Goal: Navigation & Orientation: Find specific page/section

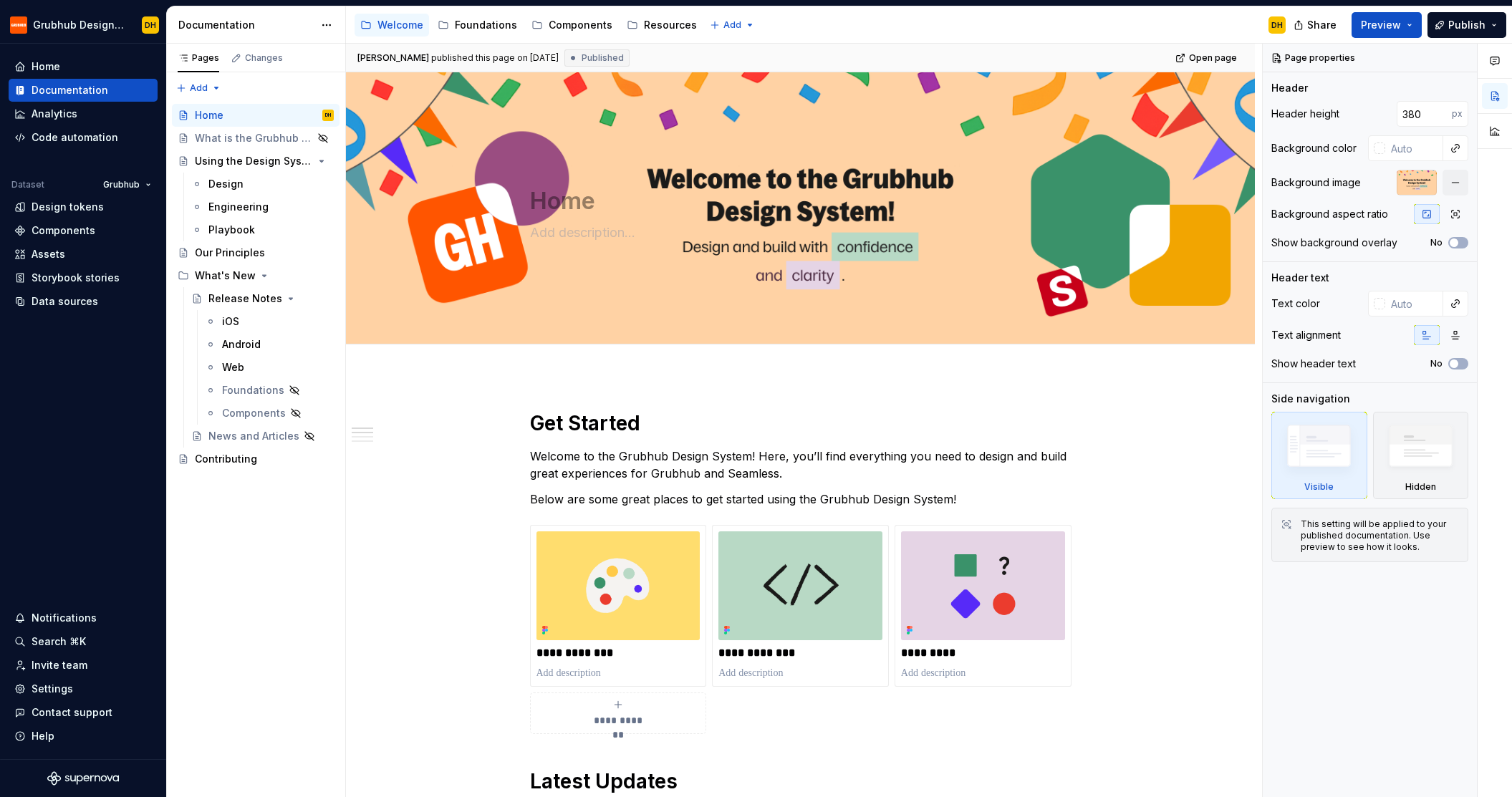
type textarea "*"
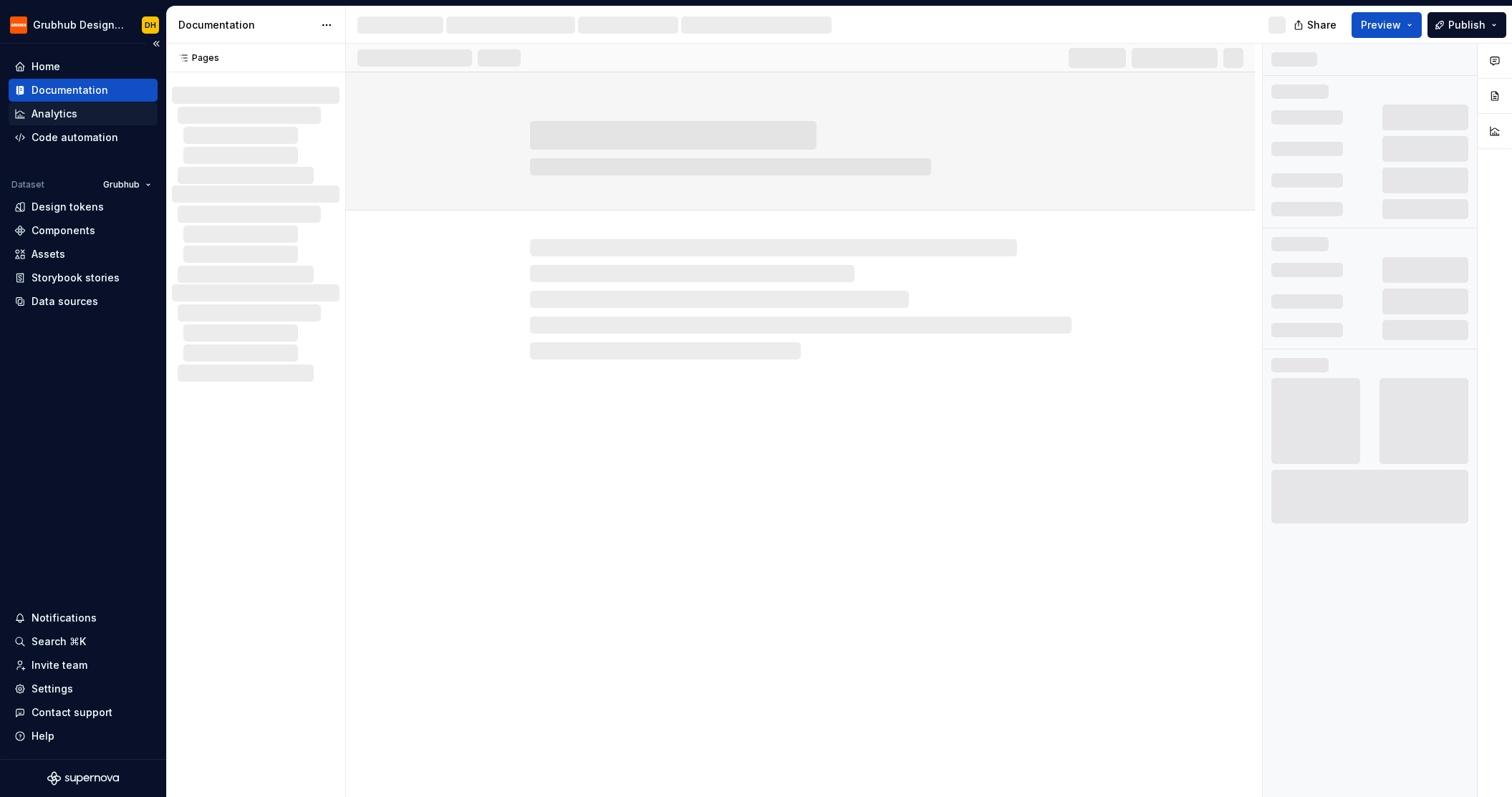
click at [66, 118] on div "Analytics" at bounding box center [54, 114] width 46 height 14
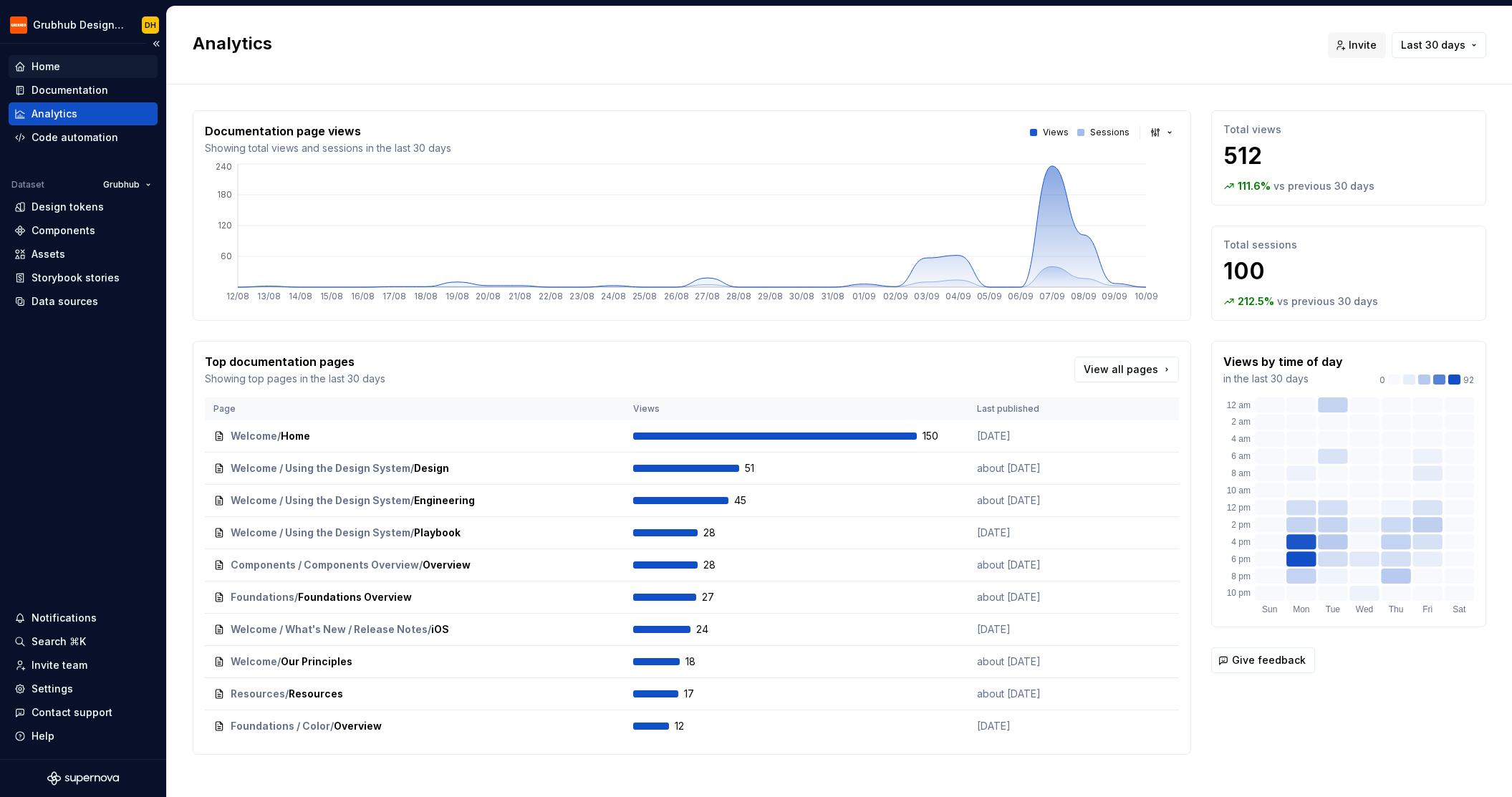
click at [77, 69] on div "Home" at bounding box center [82, 66] width 137 height 14
